Goal: Find specific page/section: Find specific page/section

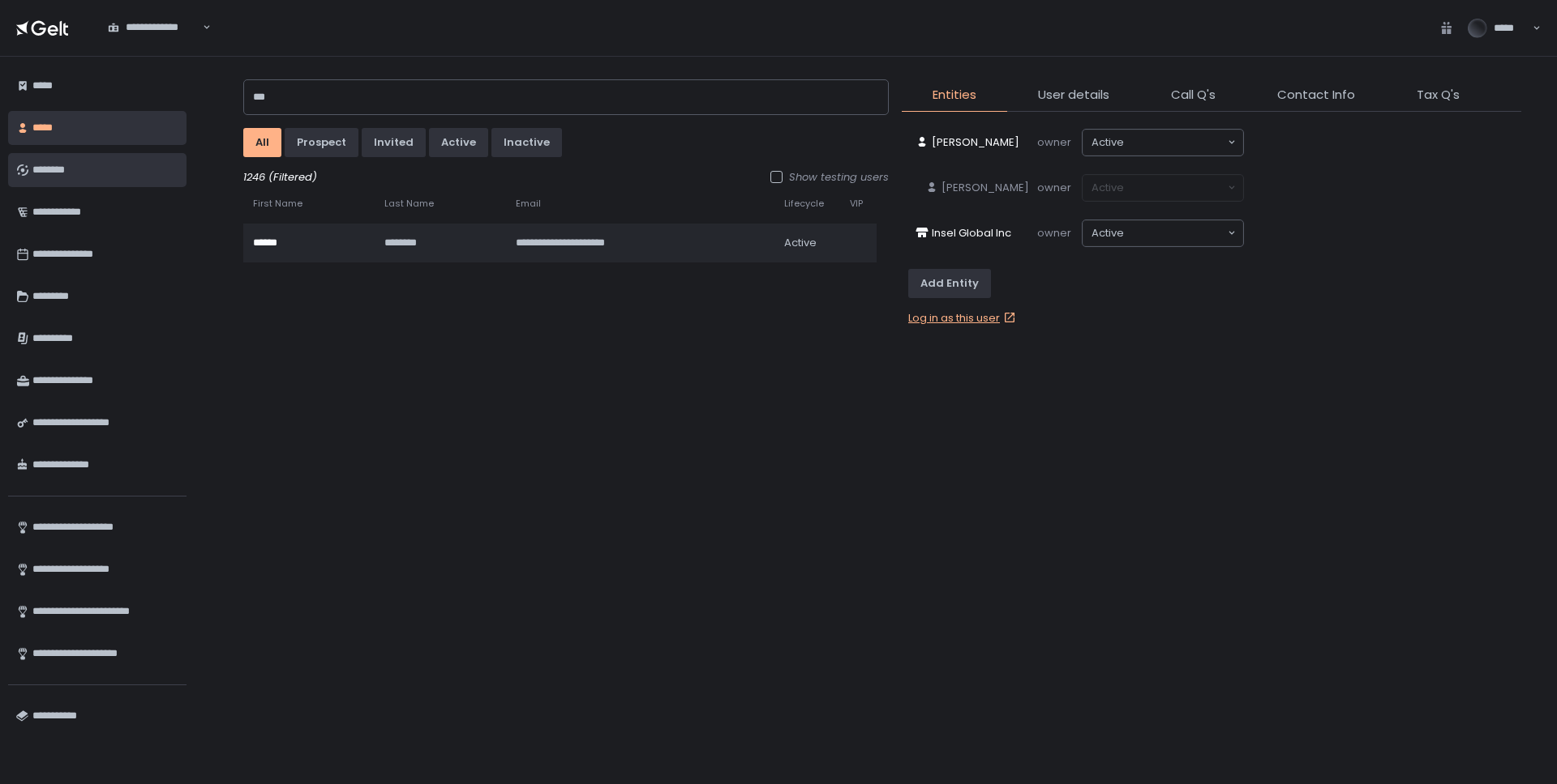
click at [48, 171] on div "********" at bounding box center [105, 170] width 146 height 28
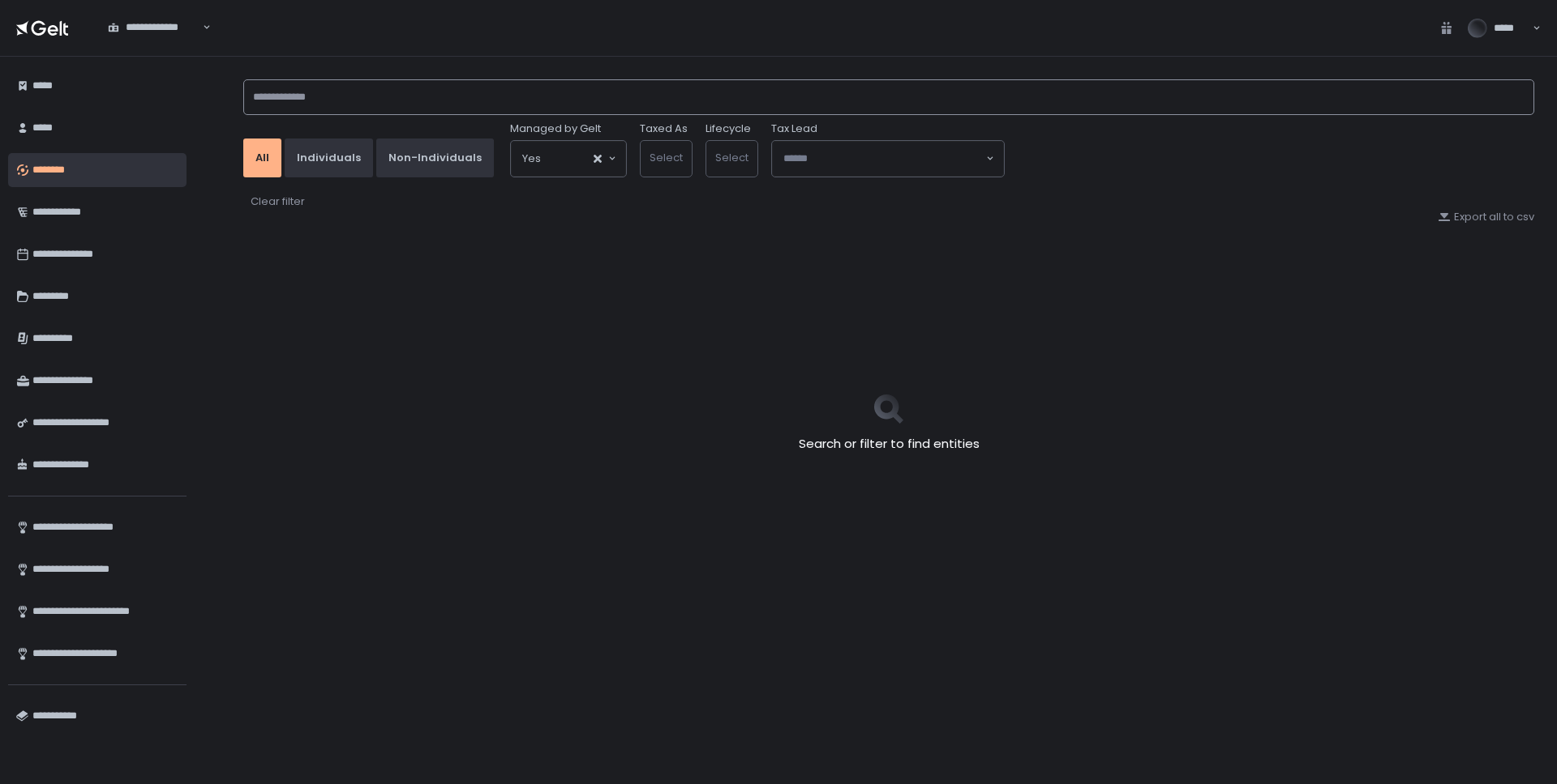
click at [384, 102] on input at bounding box center [888, 97] width 1291 height 36
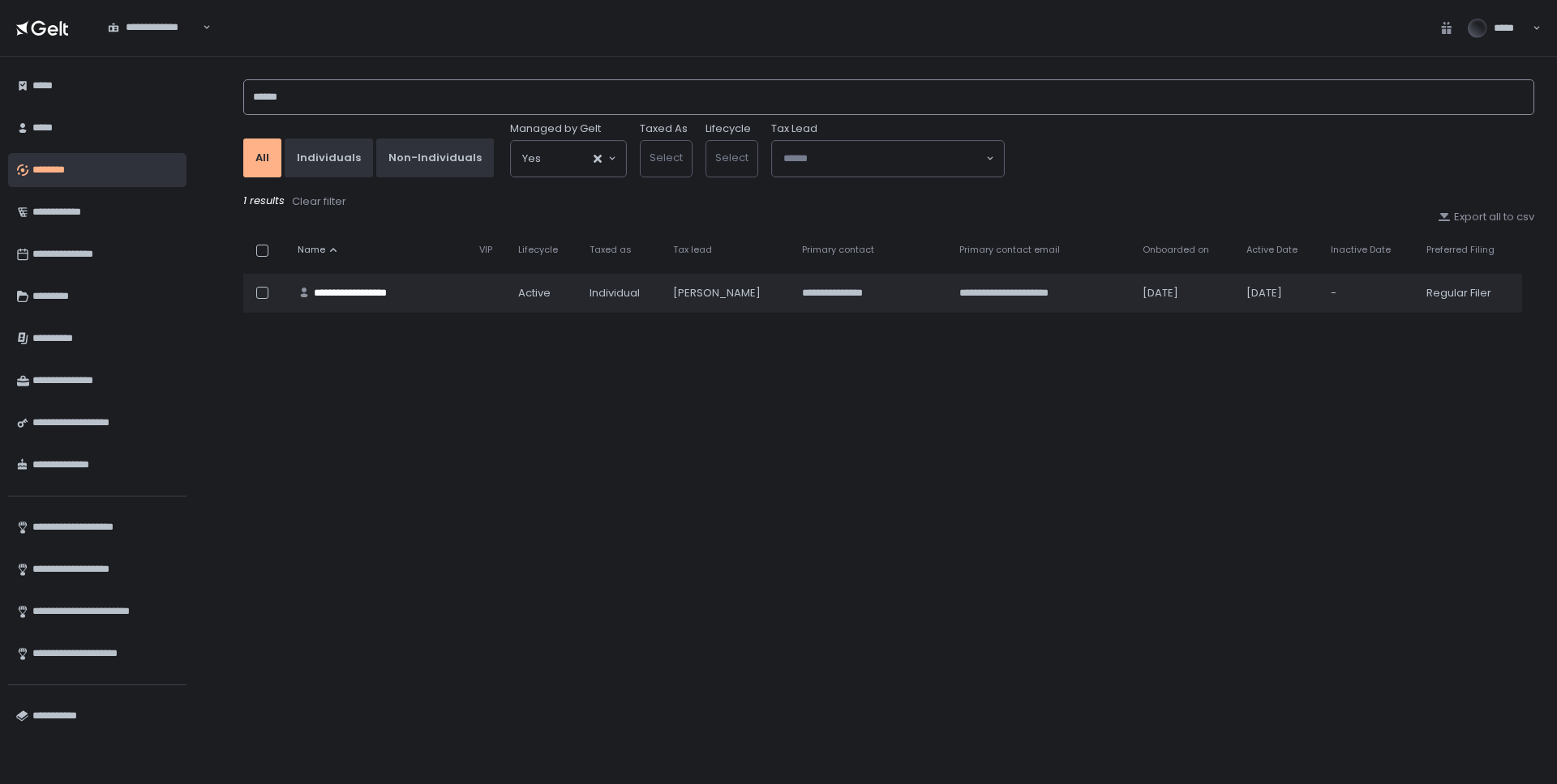
type input "******"
